Goal: Information Seeking & Learning: Learn about a topic

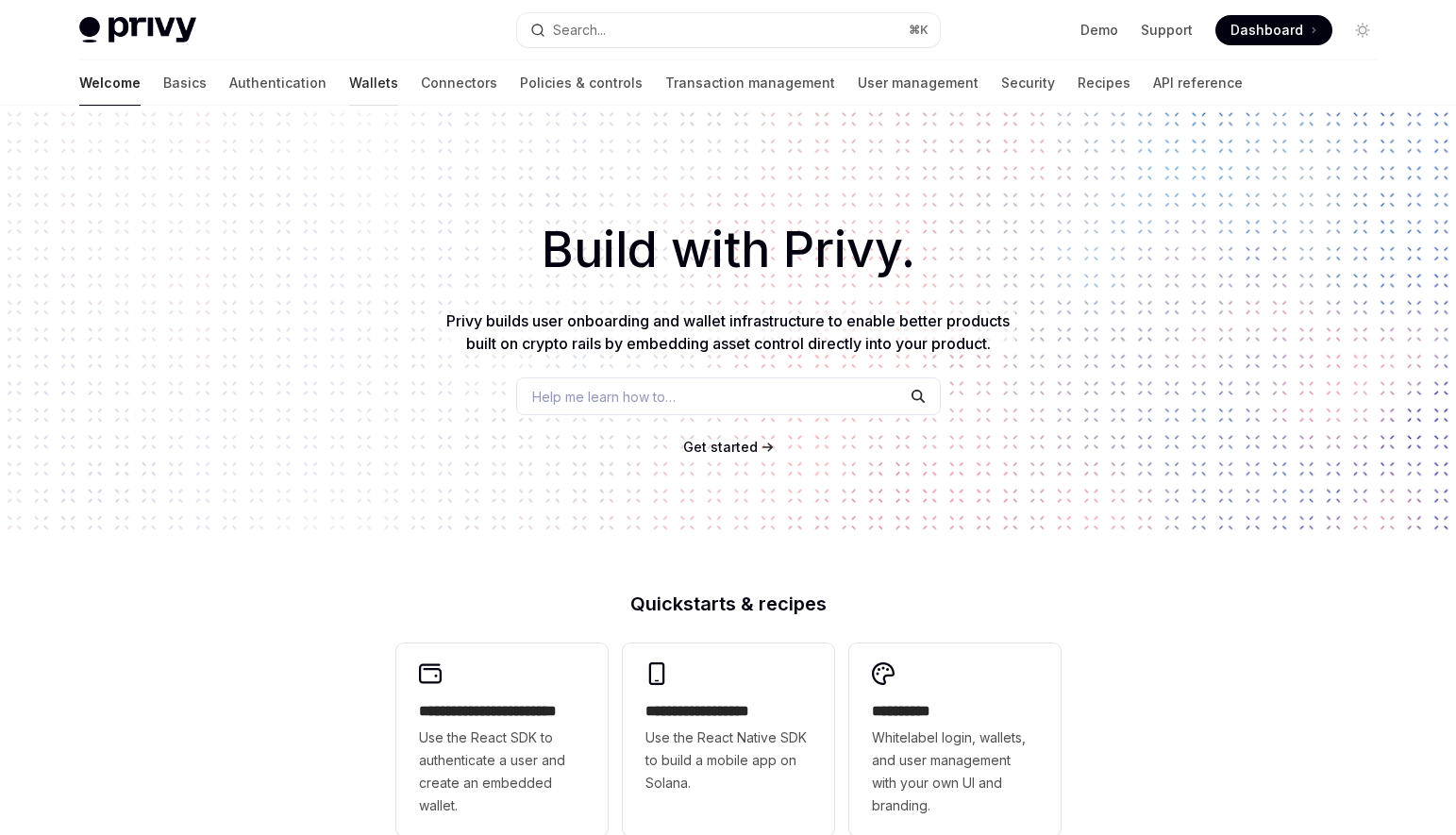
click at [349, 86] on link "Wallets" at bounding box center [373, 83] width 49 height 45
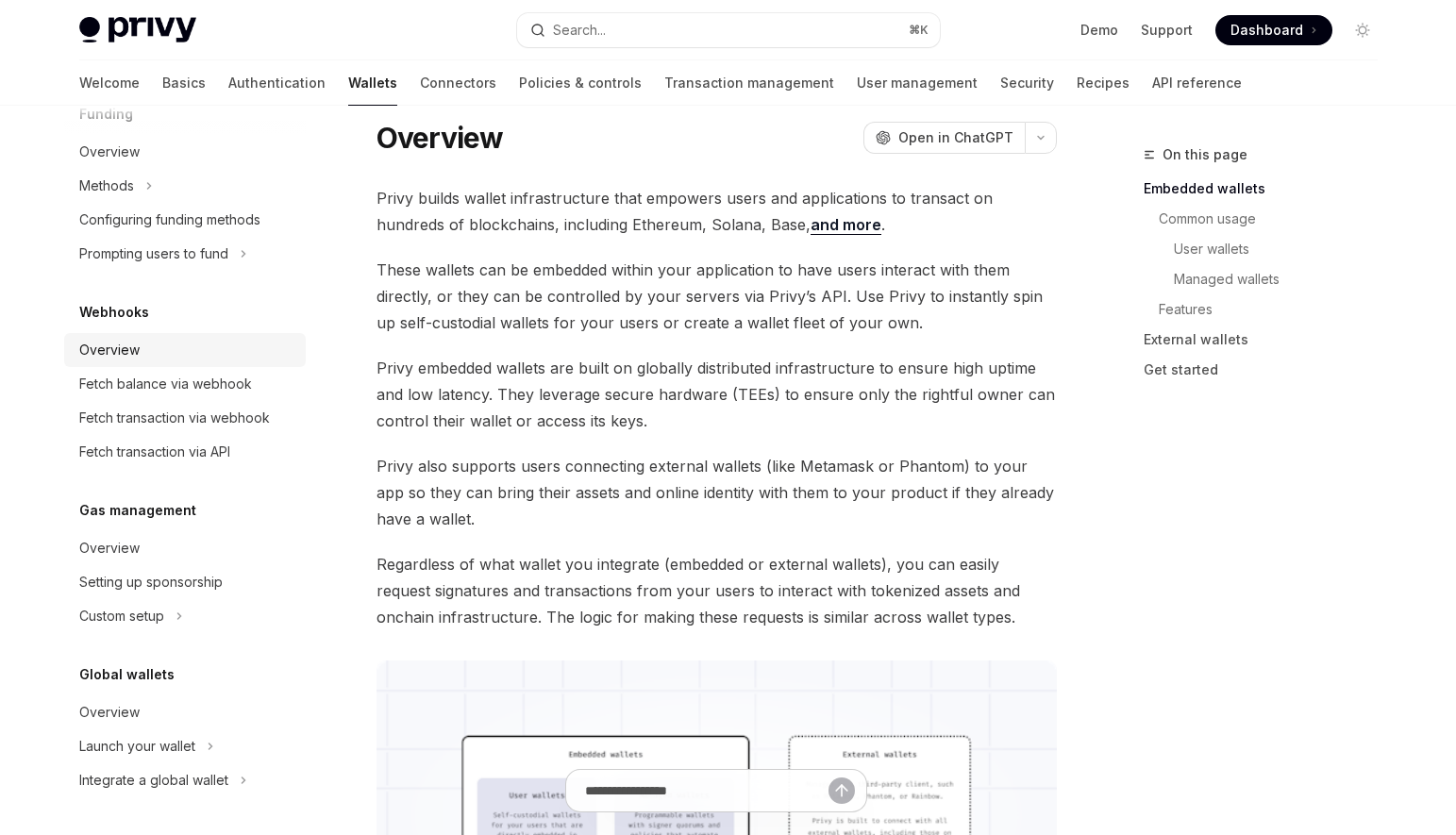
scroll to position [56, 0]
click at [149, 358] on div "Overview" at bounding box center [186, 350] width 215 height 23
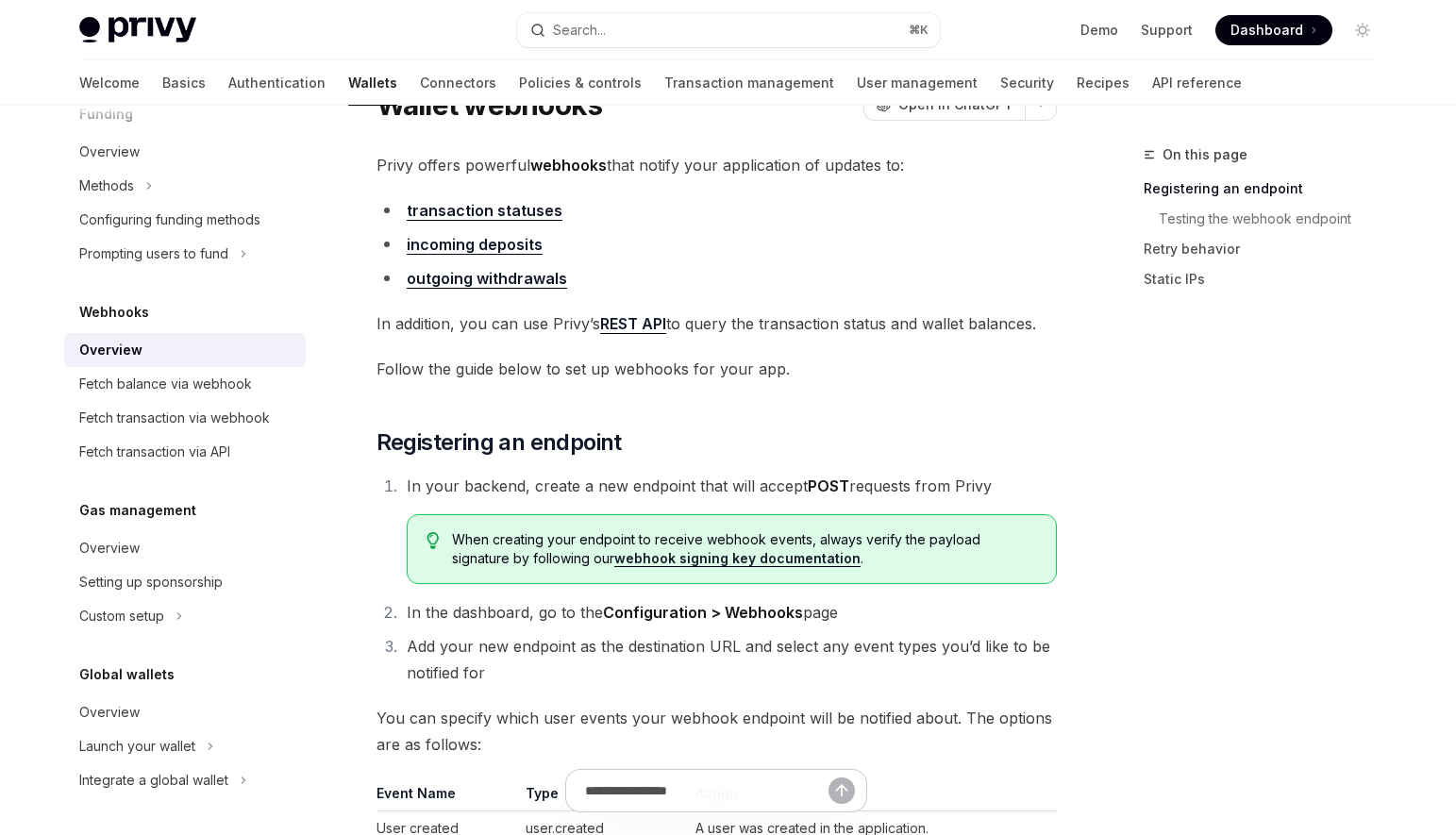
scroll to position [87, 0]
click at [649, 359] on span "Follow the guide below to set up webhooks for your app." at bounding box center [716, 368] width 680 height 26
click at [620, 379] on span "Follow the guide below to set up webhooks for your app." at bounding box center [716, 368] width 680 height 26
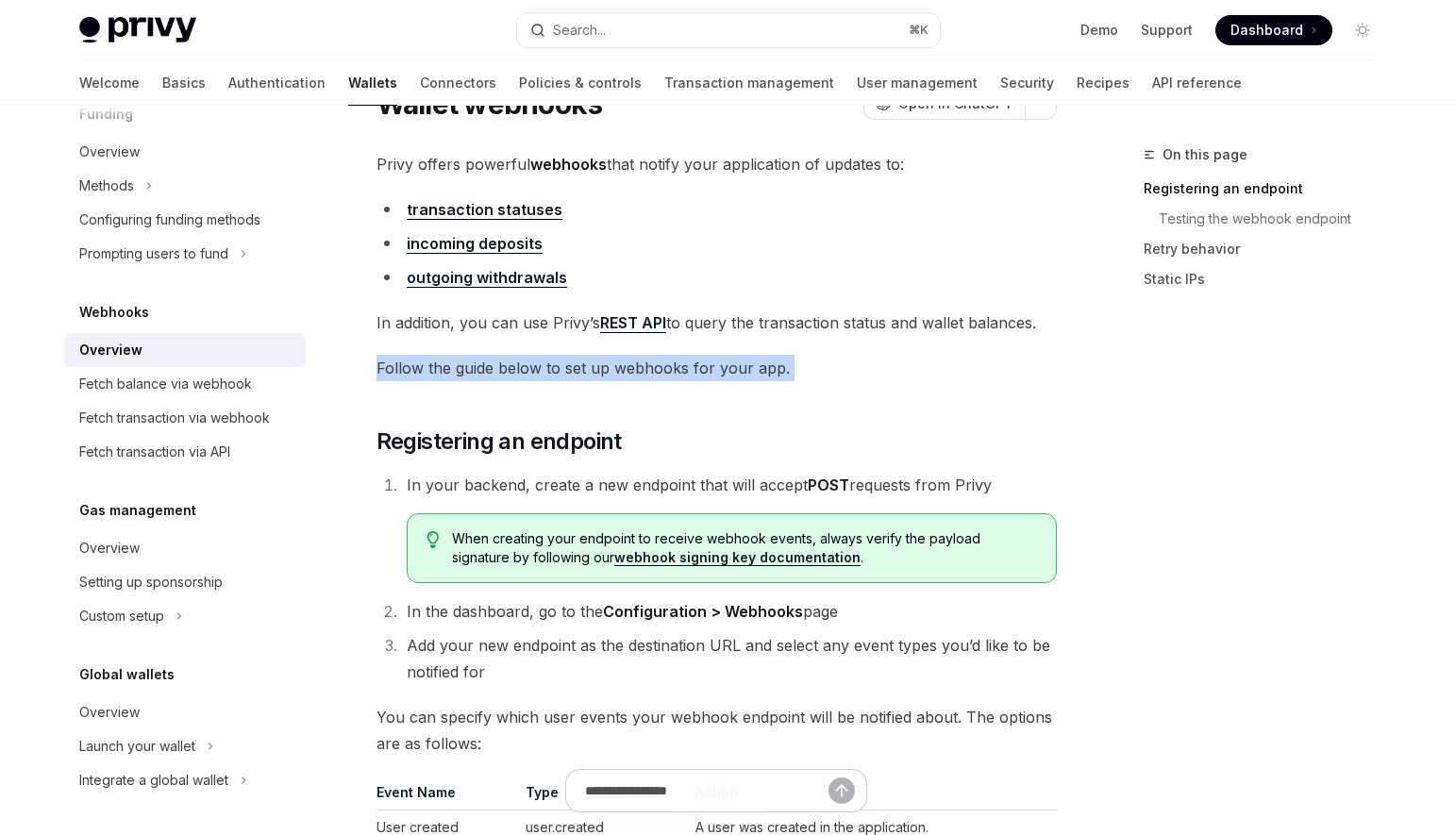
click at [620, 379] on span "Follow the guide below to set up webhooks for your app." at bounding box center [716, 368] width 680 height 26
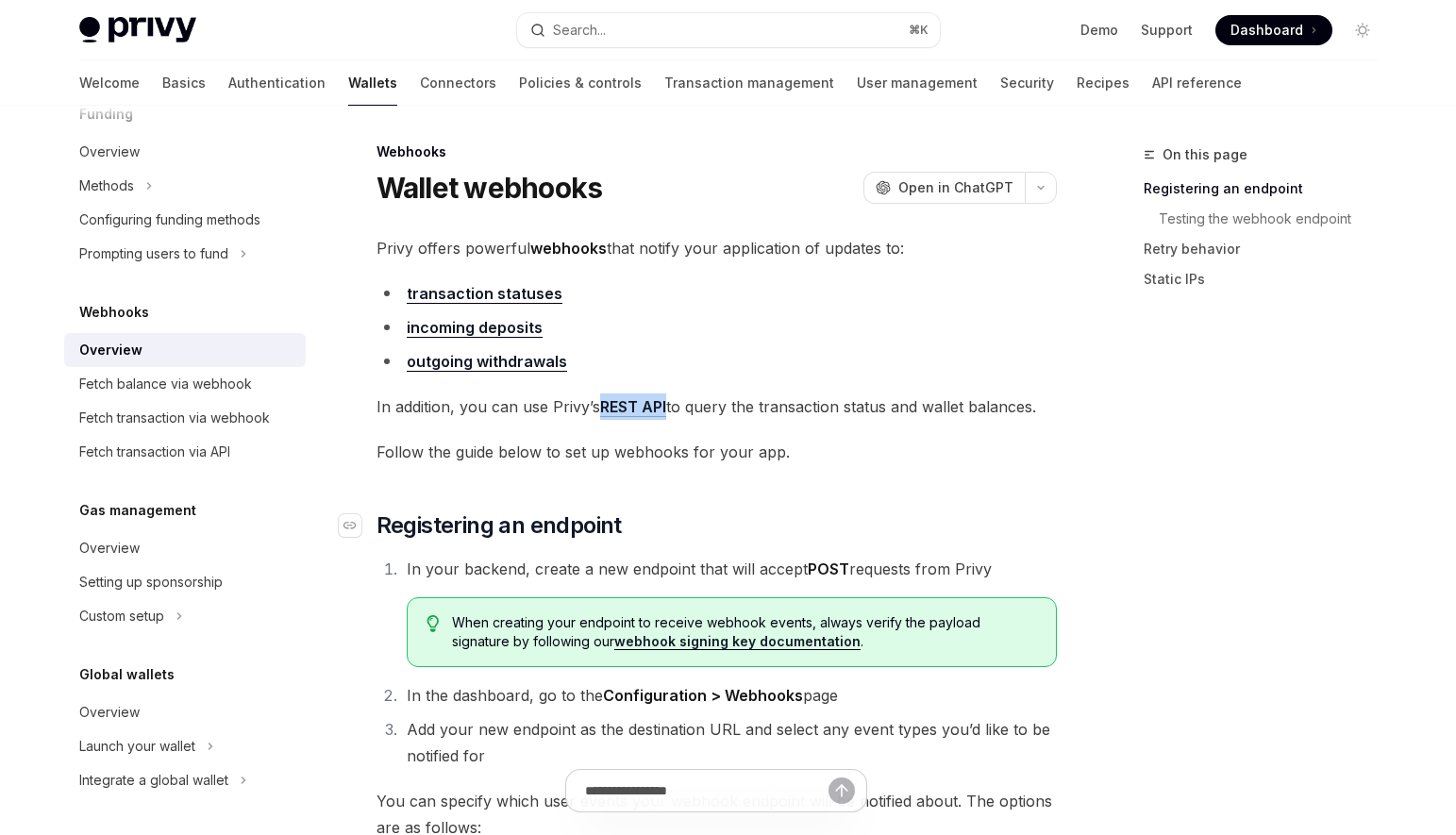
scroll to position [0, 0]
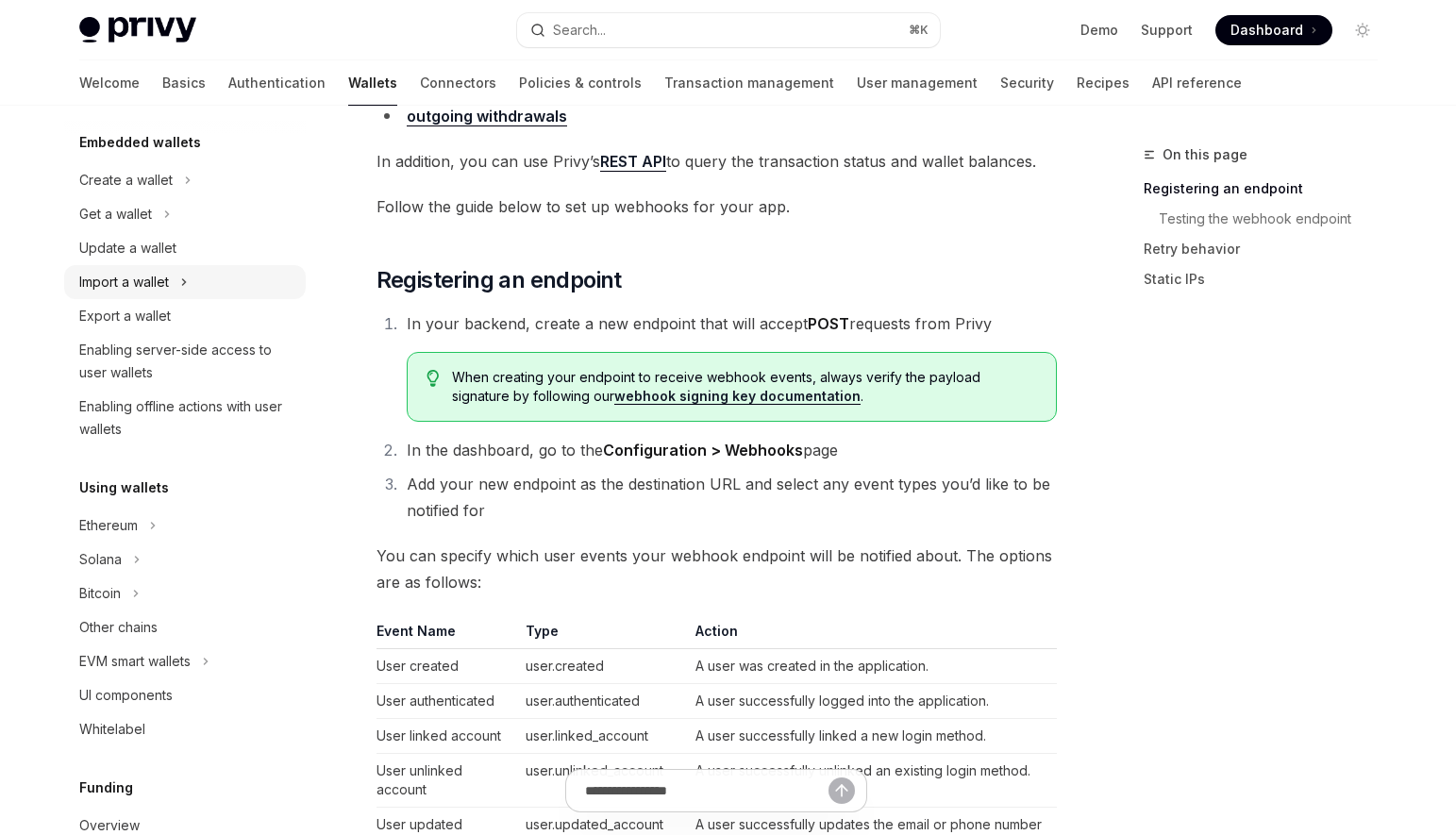
scroll to position [114, 0]
click at [128, 523] on div "Ethereum" at bounding box center [108, 525] width 59 height 23
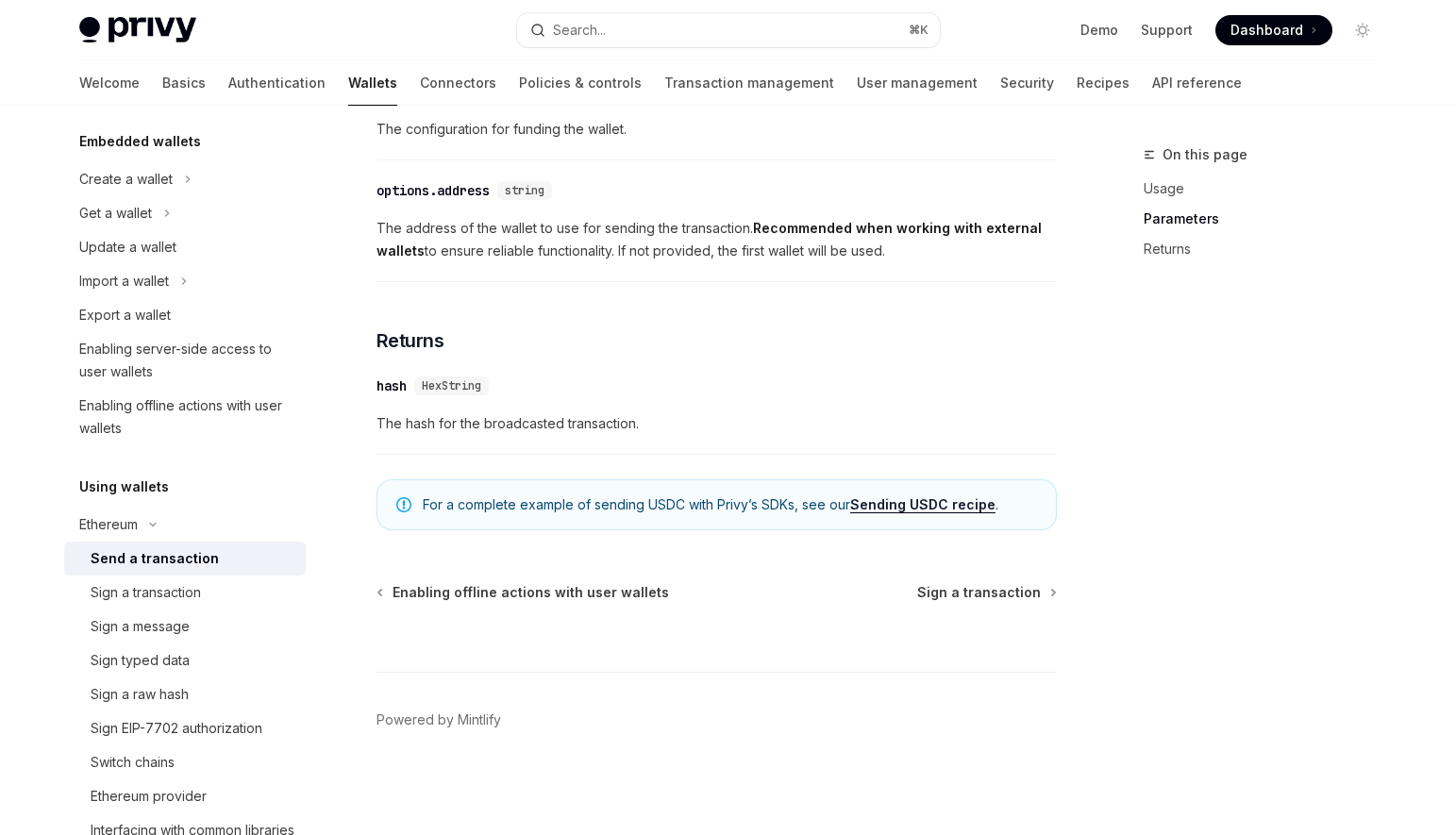
scroll to position [114, 0]
type textarea "*"
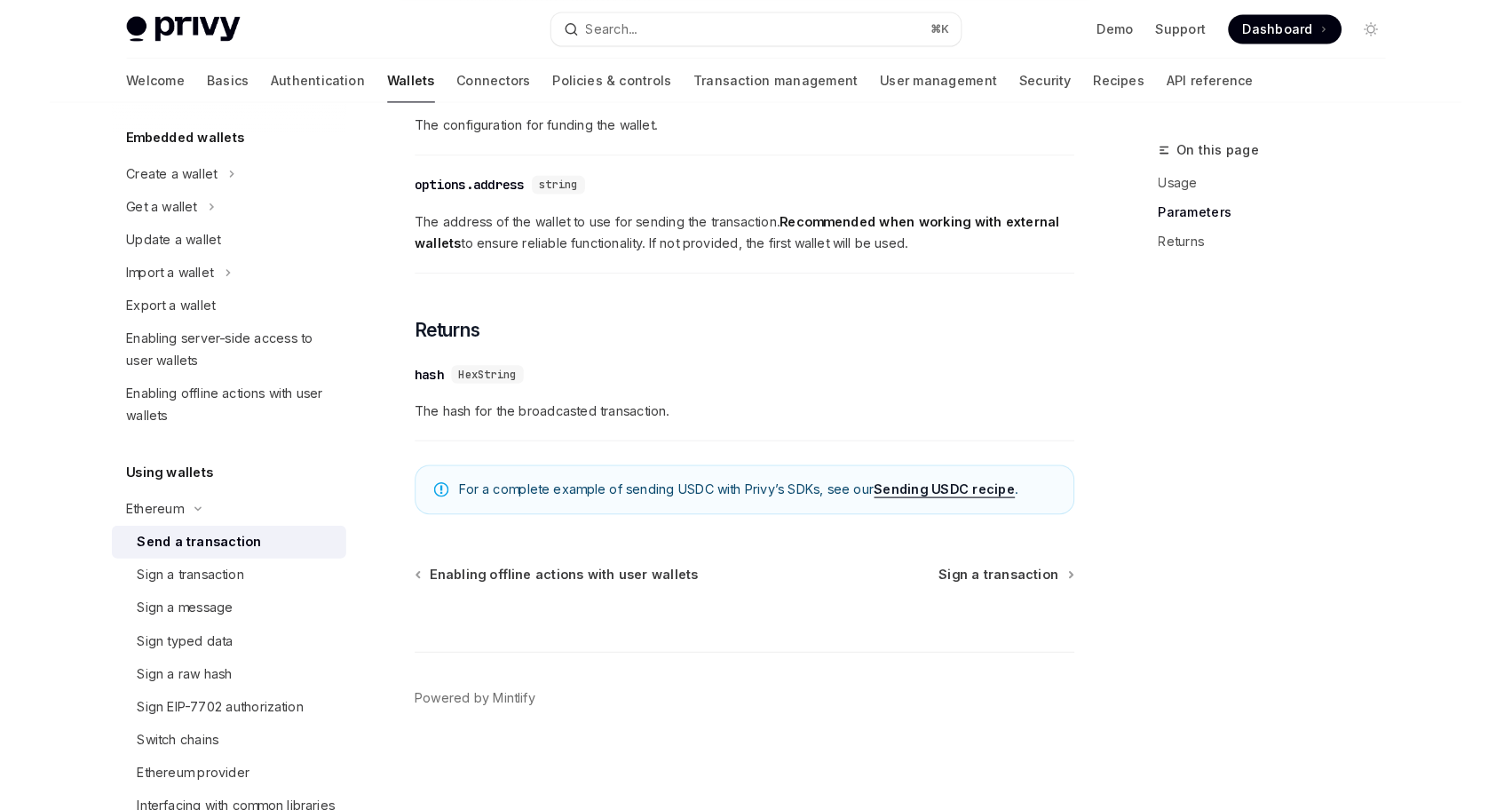
scroll to position [1109, 0]
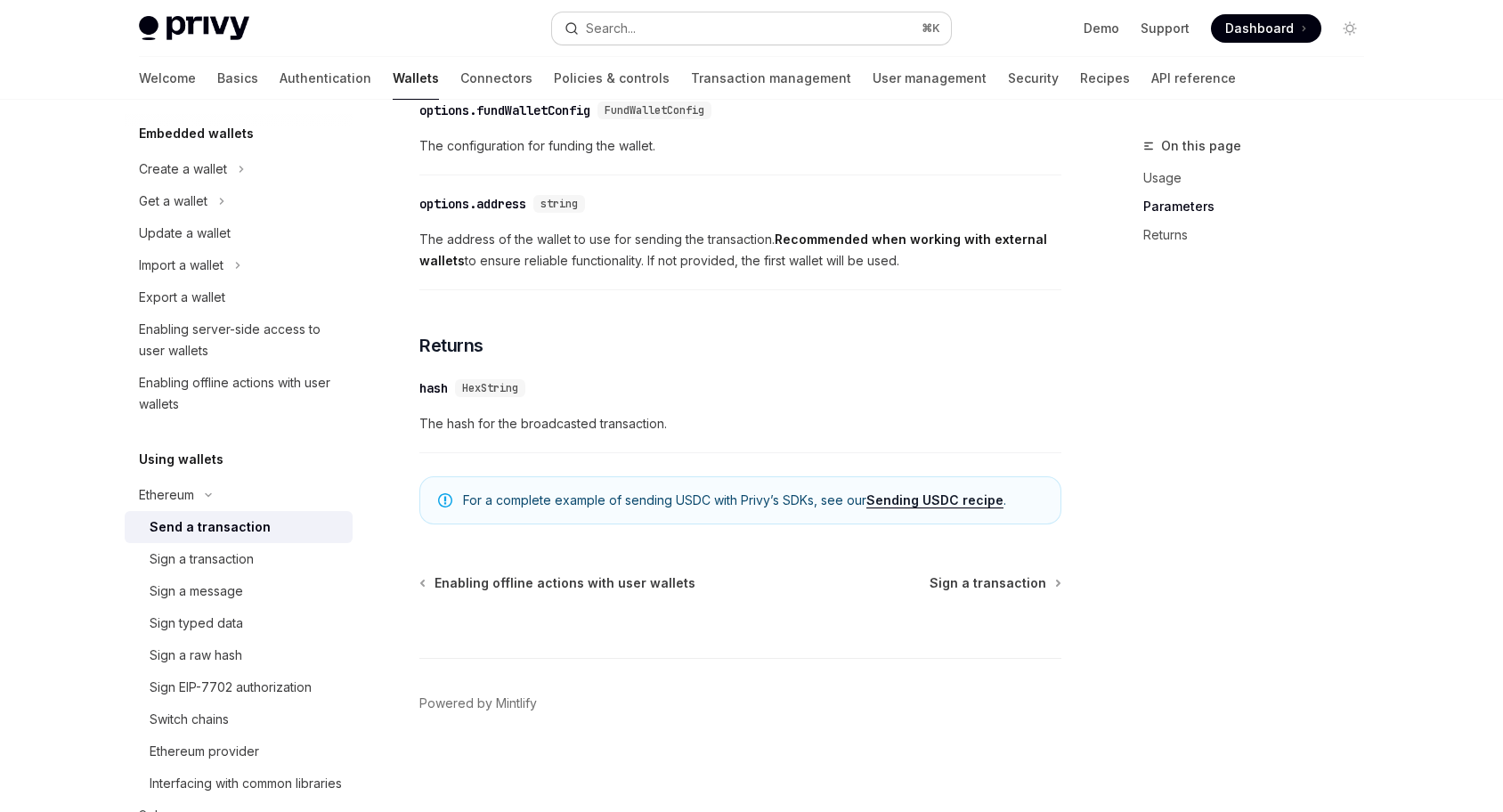
click at [724, 22] on button "Search... ⌘ K" at bounding box center [752, 28] width 399 height 32
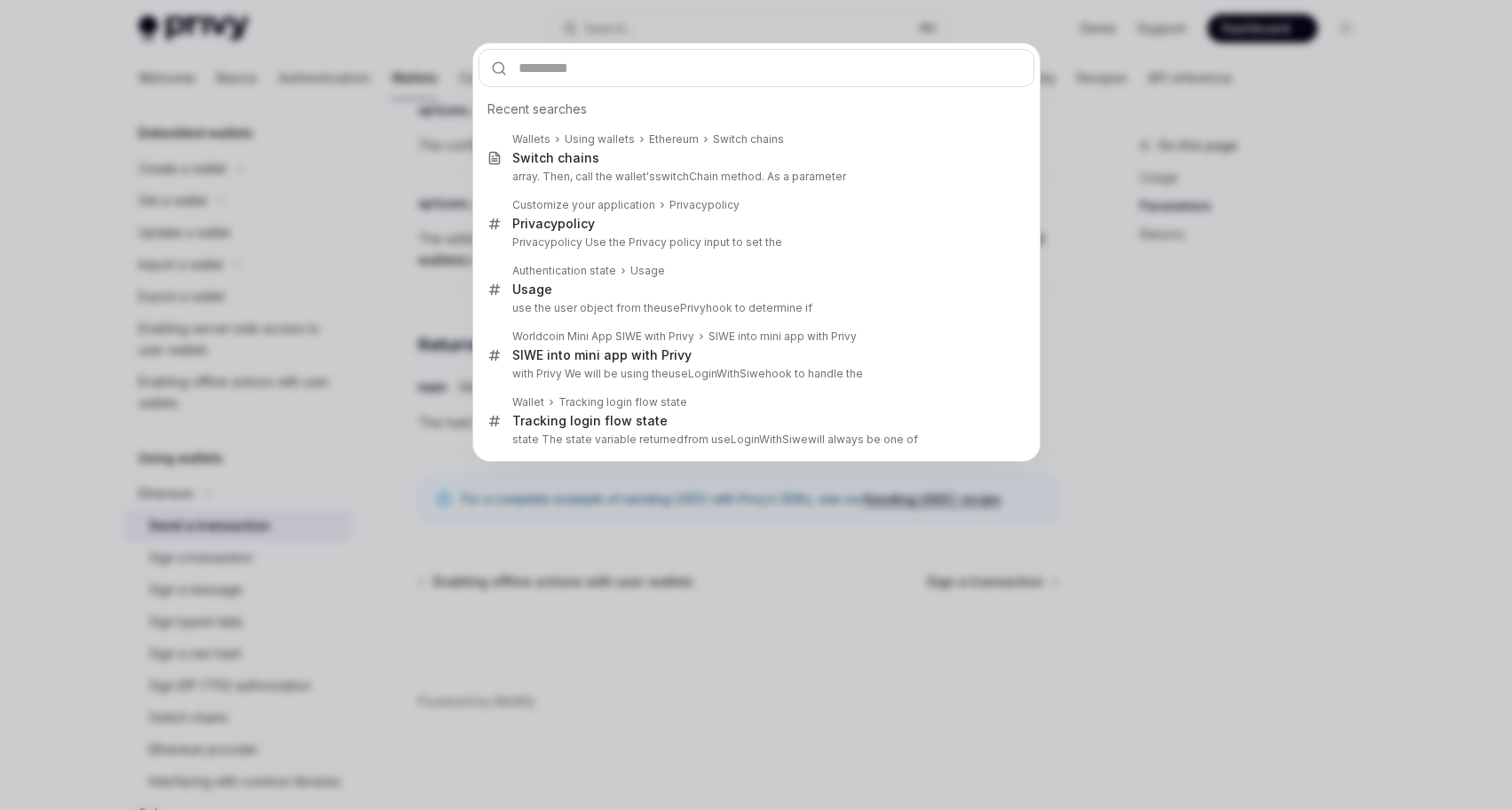
click at [534, 77] on input "text" at bounding box center [756, 68] width 556 height 38
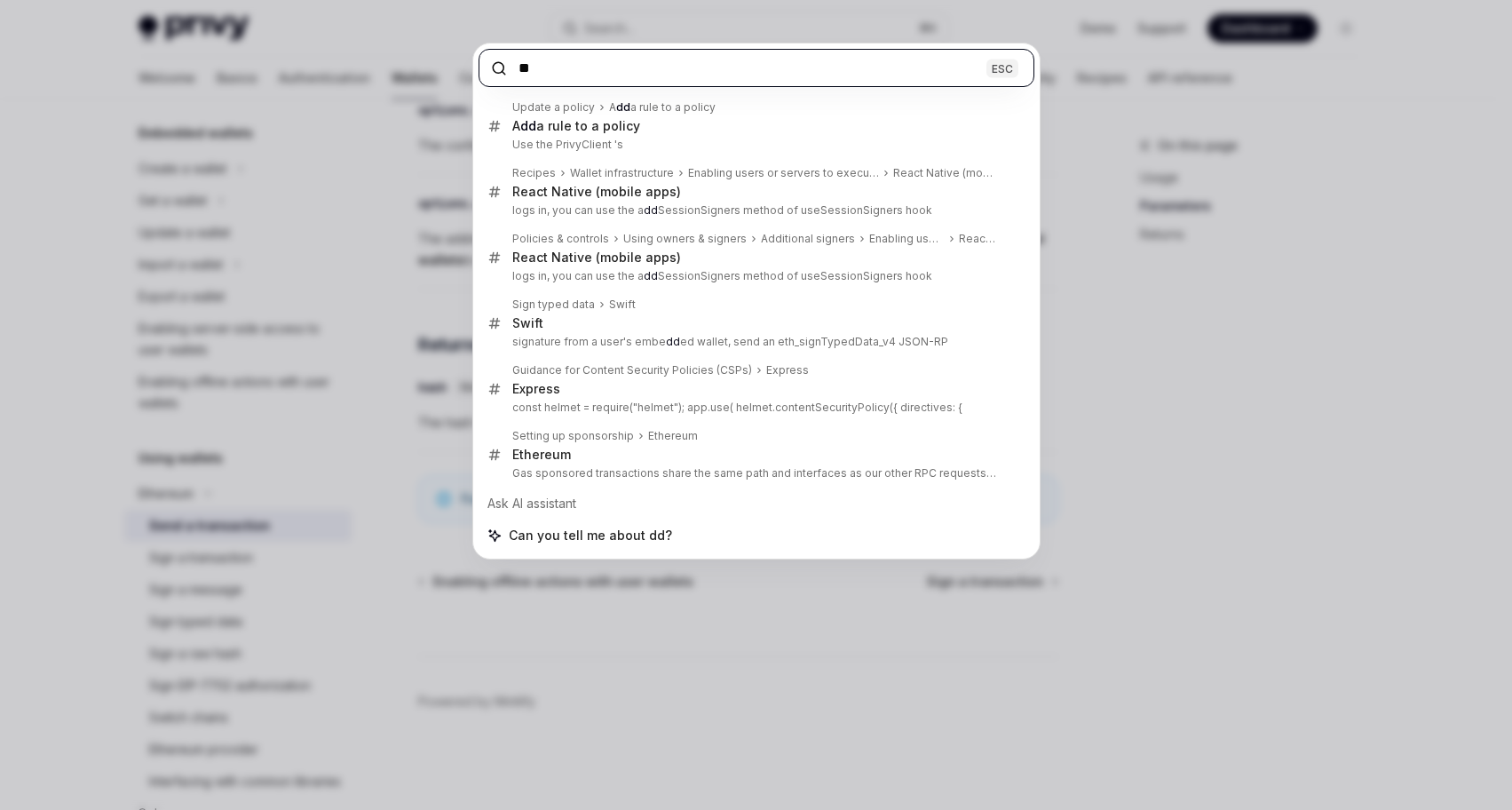
click at [665, 65] on input "**" at bounding box center [756, 68] width 556 height 38
paste input "**********"
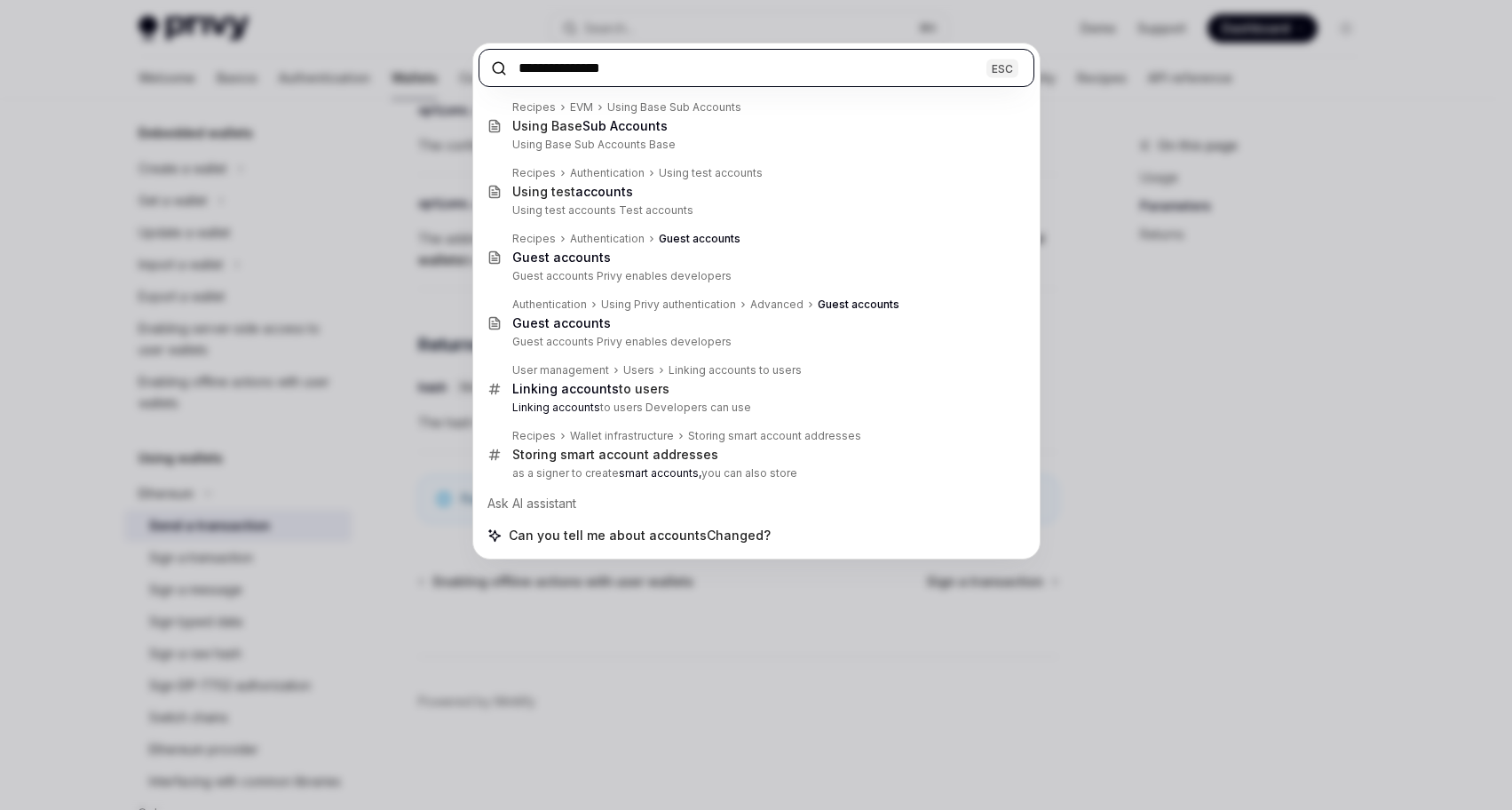
type input "**********"
